Goal: Task Accomplishment & Management: Use online tool/utility

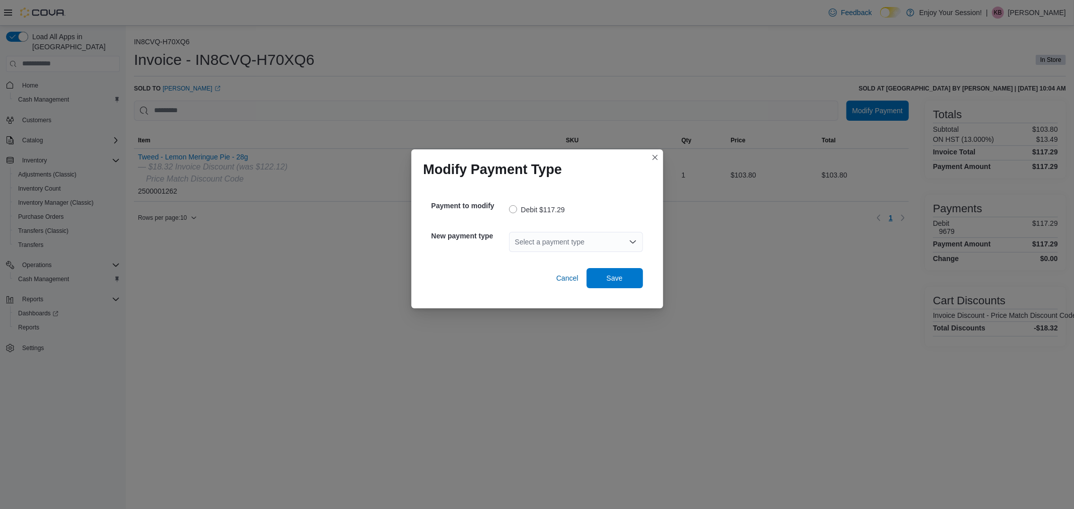
click at [634, 238] on icon "Open list of options" at bounding box center [633, 242] width 8 height 8
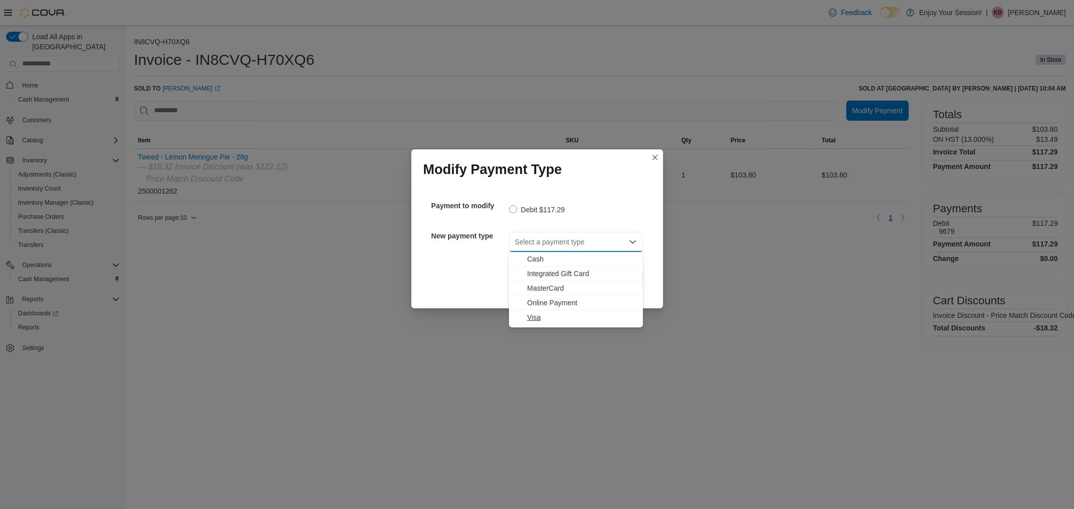
click at [534, 317] on span "Visa" at bounding box center [582, 318] width 110 height 10
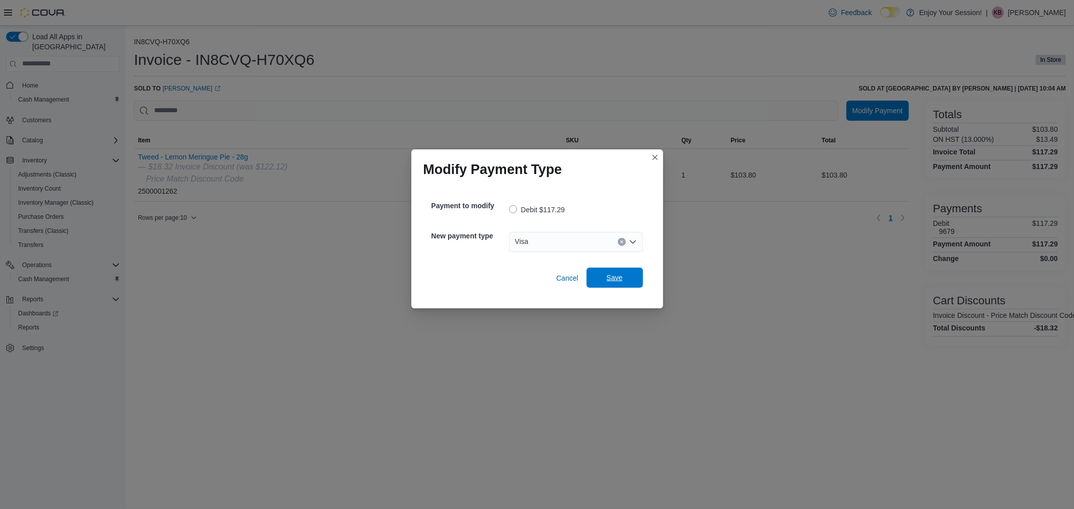
click at [603, 282] on span "Save" at bounding box center [615, 278] width 44 height 20
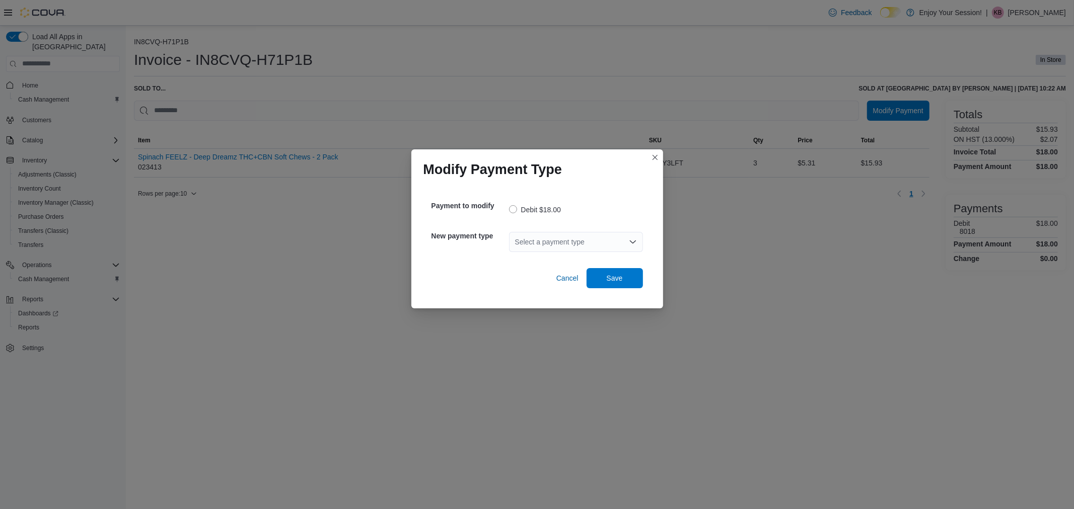
click at [596, 244] on div "Select a payment type" at bounding box center [576, 242] width 134 height 20
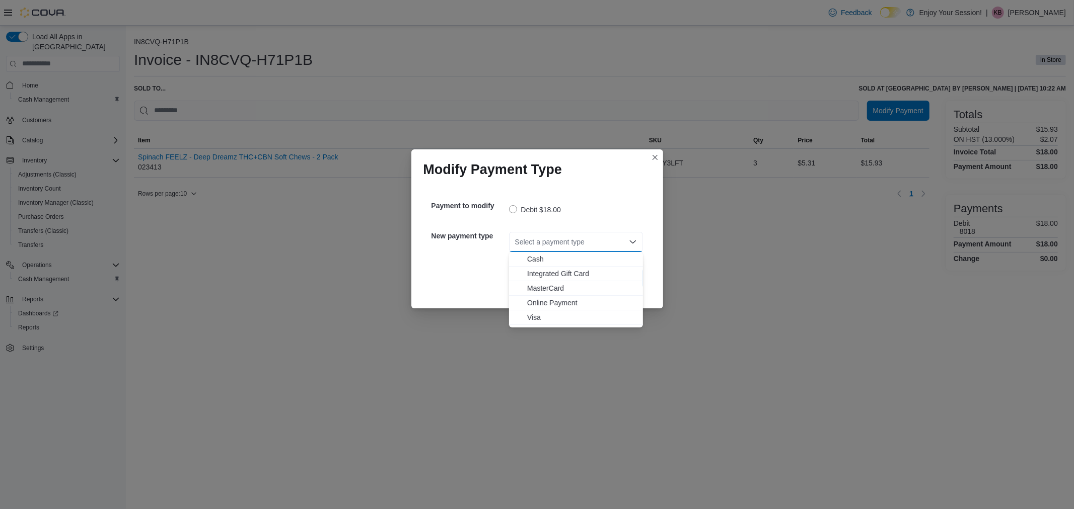
drag, startPoint x: 533, startPoint y: 314, endPoint x: 564, endPoint y: 304, distance: 33.0
click at [533, 315] on span "Visa" at bounding box center [582, 318] width 110 height 10
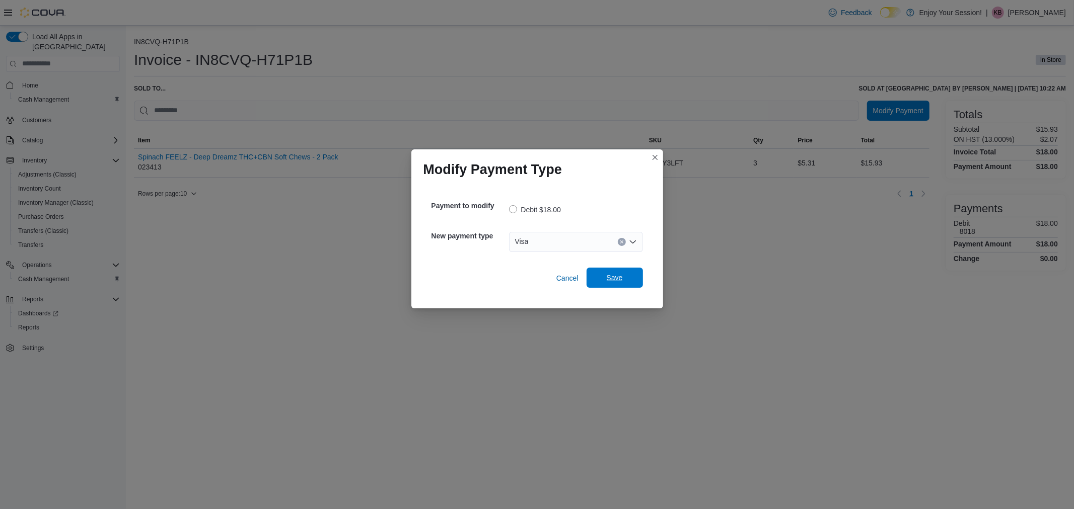
click at [612, 277] on span "Save" at bounding box center [615, 278] width 16 height 10
